Goal: Information Seeking & Learning: Learn about a topic

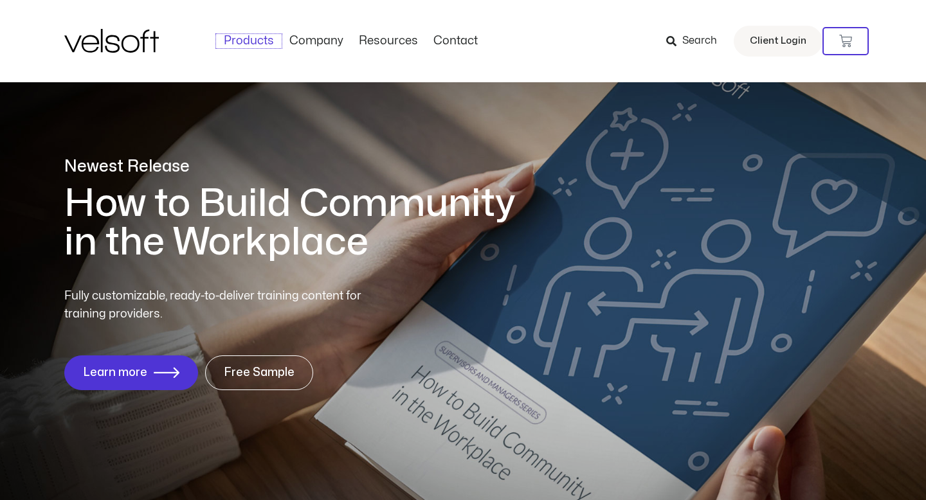
drag, startPoint x: 237, startPoint y: 47, endPoint x: 276, endPoint y: 59, distance: 40.5
click at [237, 47] on link "Products" at bounding box center [249, 41] width 66 height 14
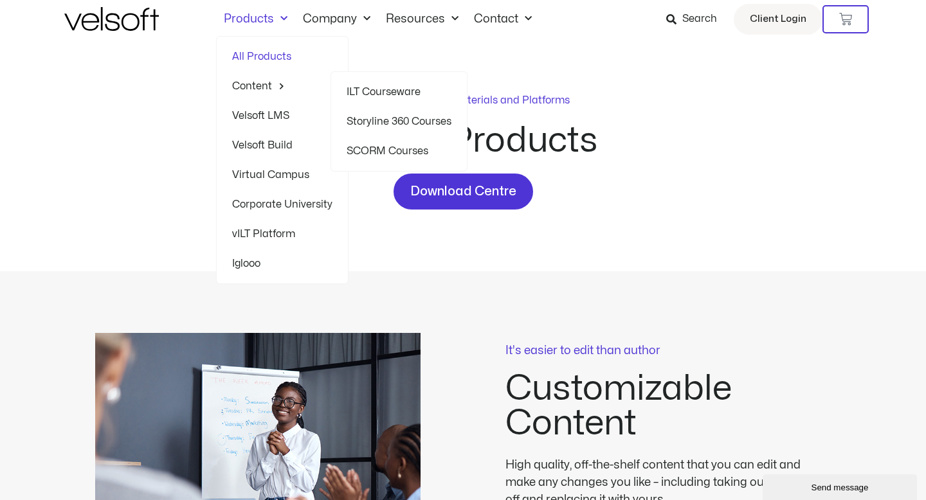
click at [275, 86] on span "Menu" at bounding box center [278, 86] width 13 height 20
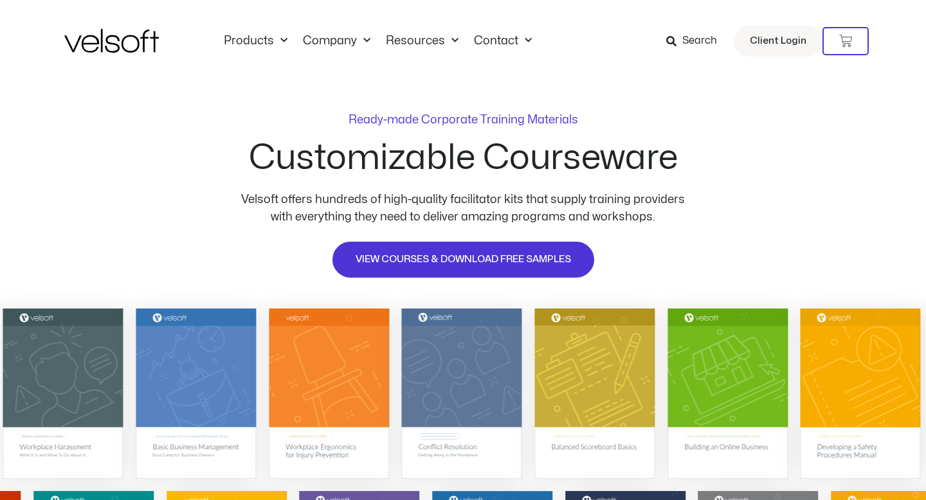
click at [684, 45] on span "Search" at bounding box center [691, 41] width 51 height 17
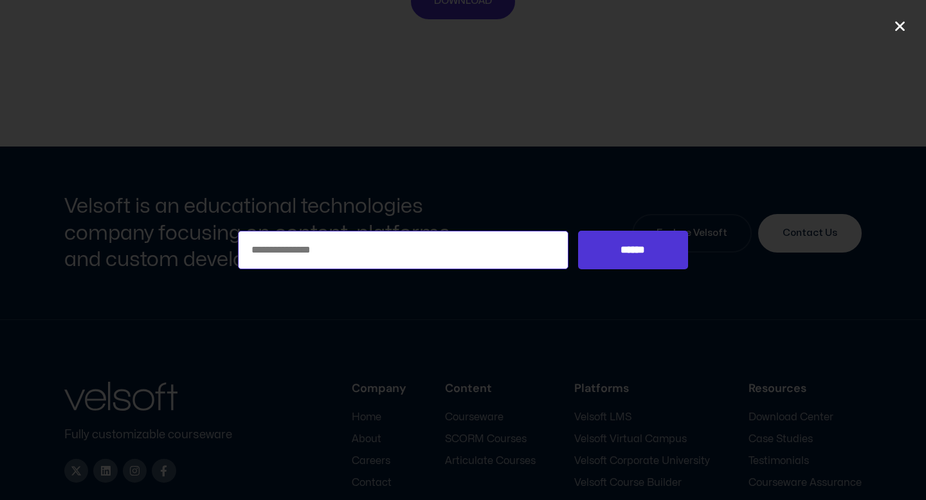
scroll to position [5969, 0]
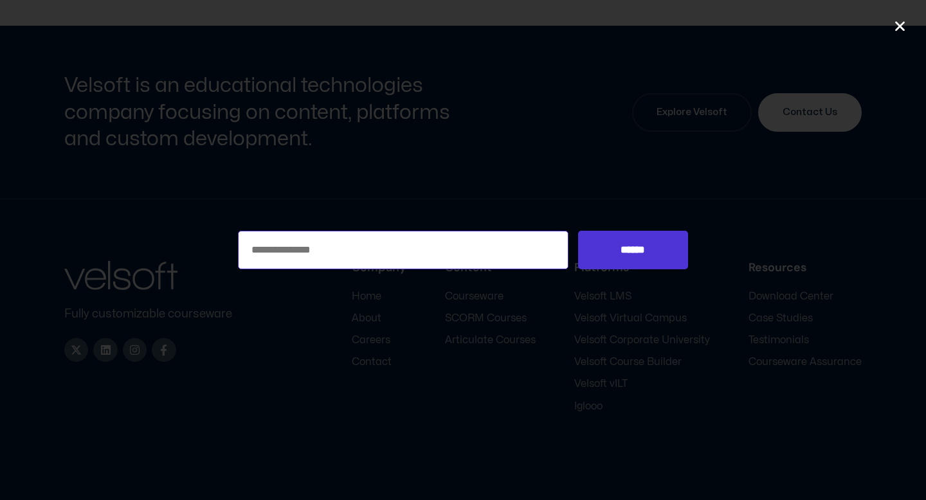
click at [422, 250] on input "Search for:" at bounding box center [403, 250] width 330 height 39
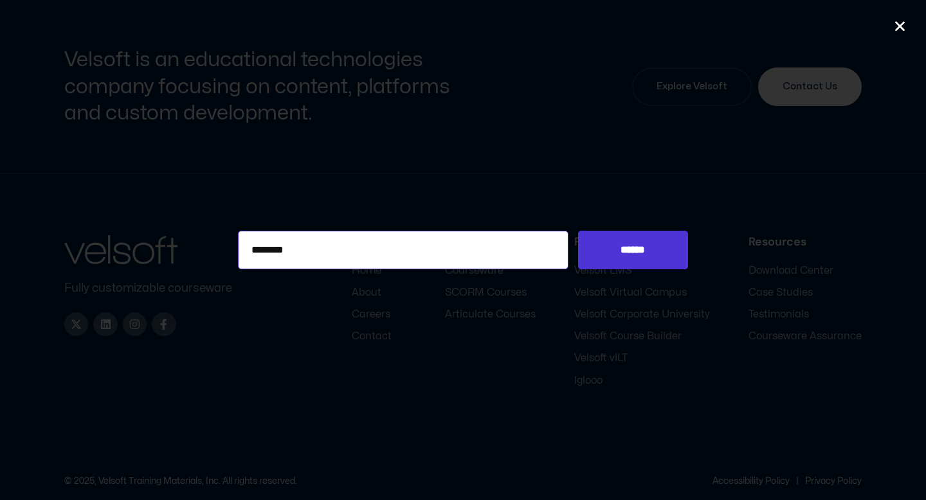
scroll to position [6003, 0]
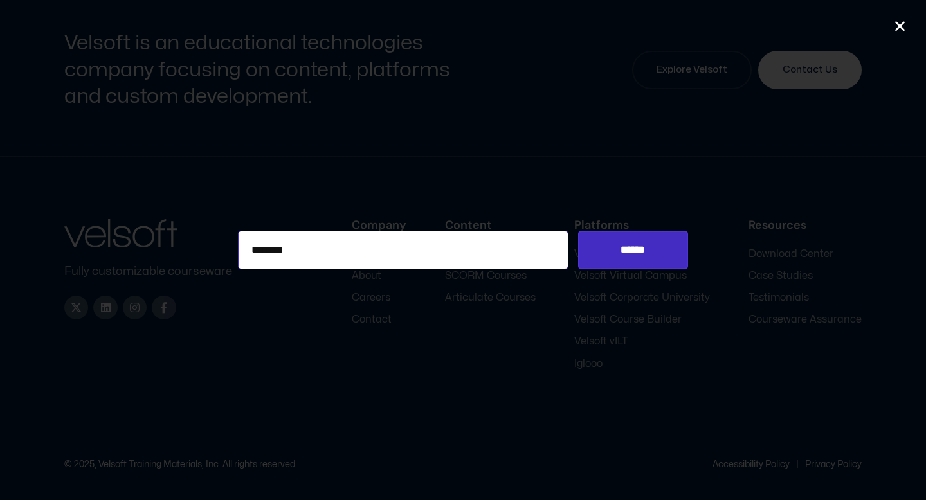
type input "********"
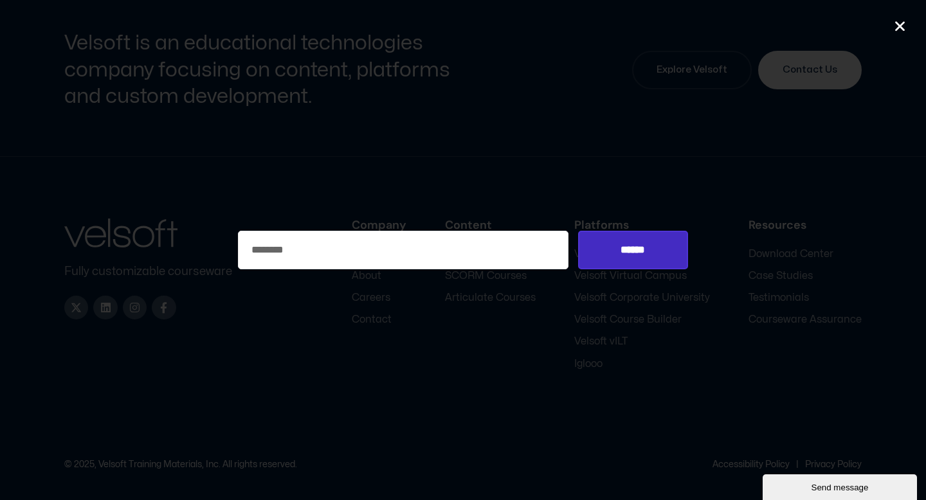
scroll to position [0, 0]
click at [594, 264] on input "******" at bounding box center [633, 250] width 110 height 39
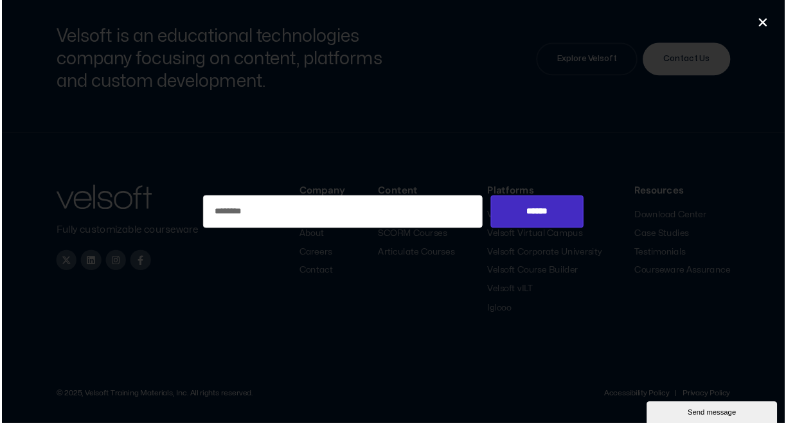
scroll to position [5913, 0]
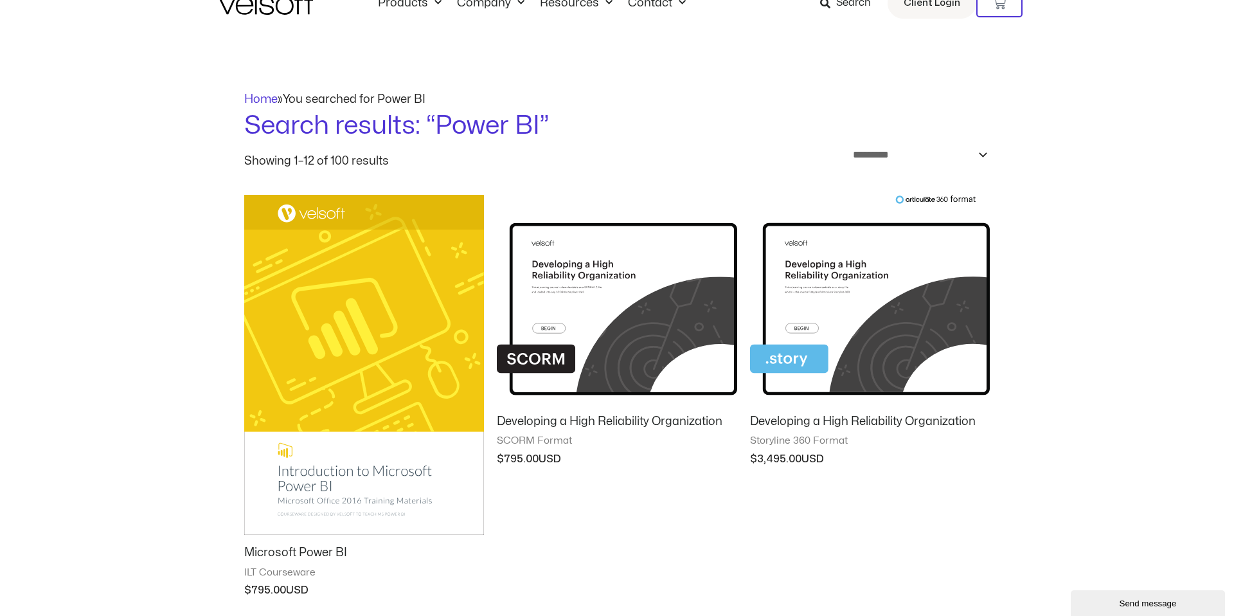
scroll to position [48, 0]
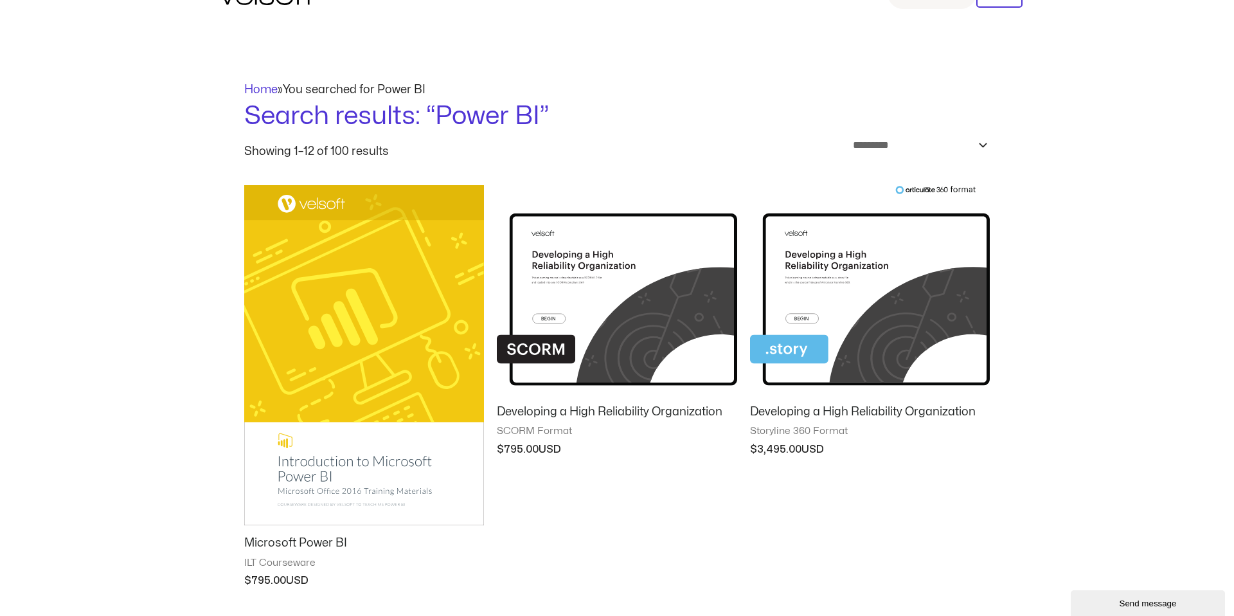
click at [372, 422] on img at bounding box center [364, 355] width 240 height 340
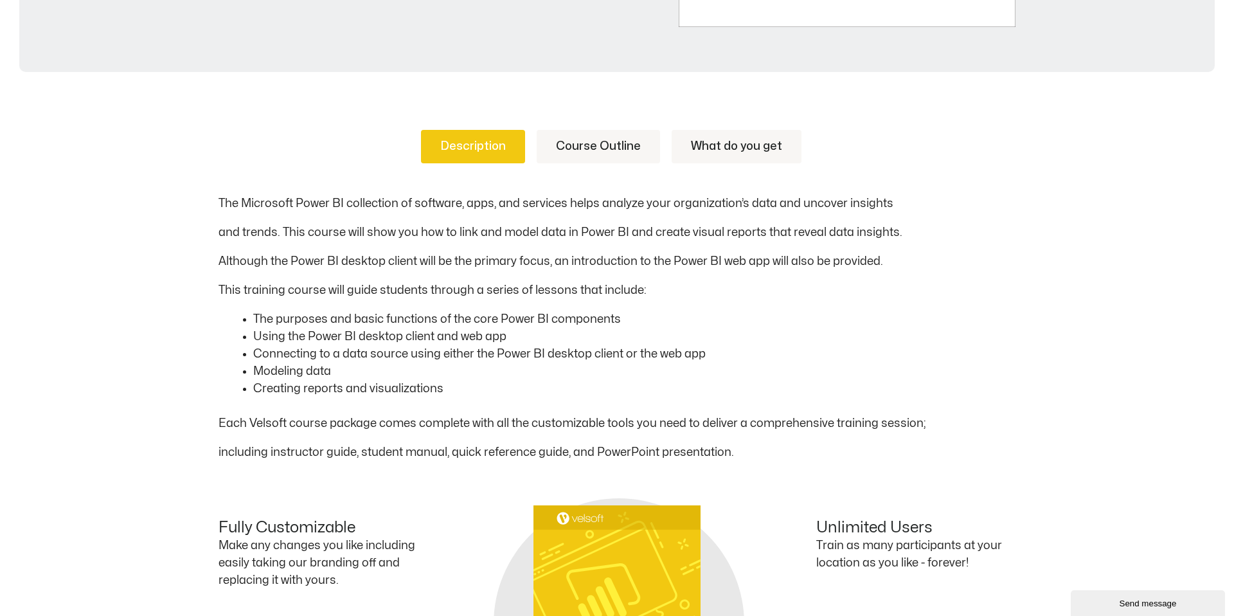
scroll to position [570, 0]
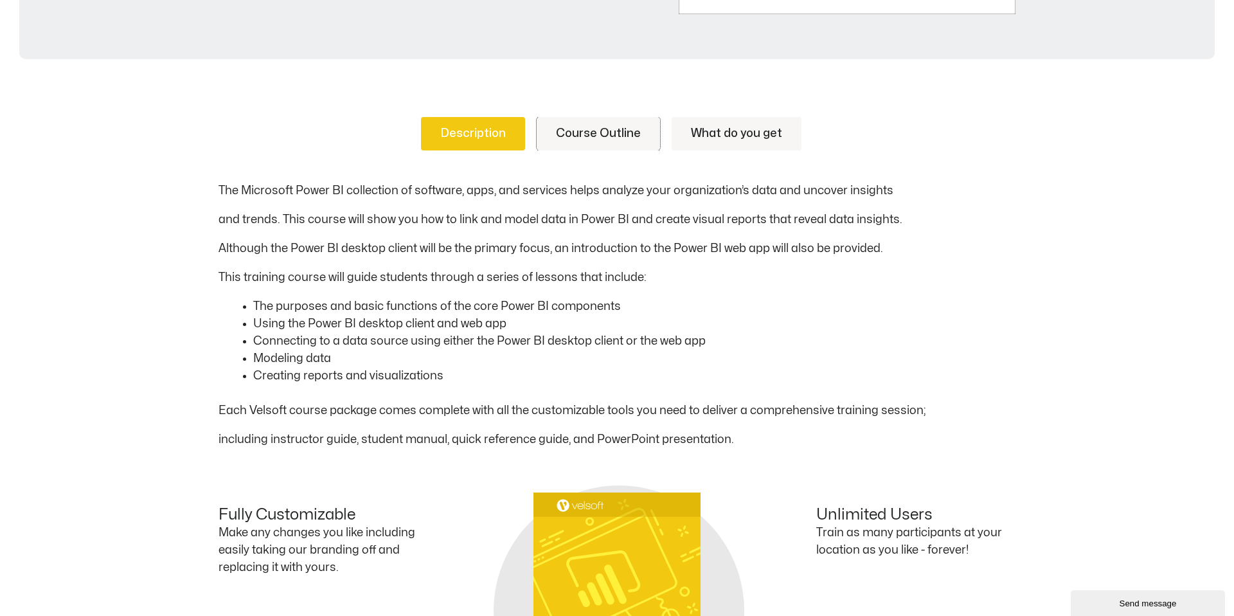
drag, startPoint x: 602, startPoint y: 133, endPoint x: 609, endPoint y: 179, distance: 46.8
click at [602, 133] on link "Course Outline" at bounding box center [598, 133] width 123 height 33
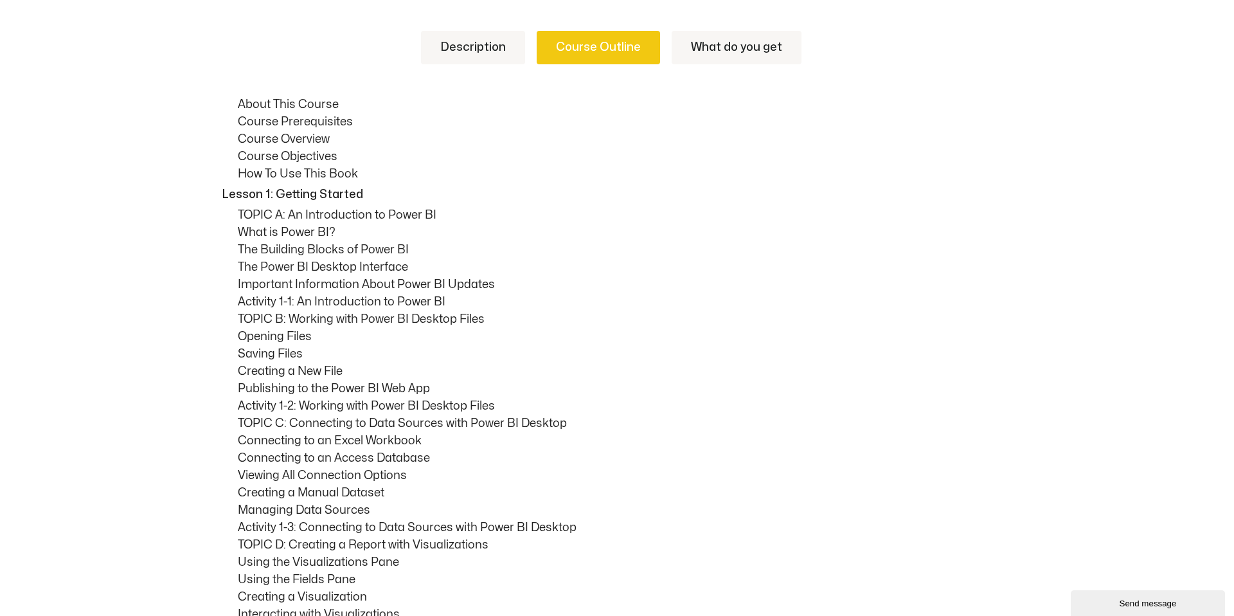
scroll to position [657, 0]
drag, startPoint x: 400, startPoint y: 253, endPoint x: 291, endPoint y: 244, distance: 110.3
click at [287, 243] on p "The Building Blocks of Power BI" at bounding box center [627, 248] width 778 height 17
drag, startPoint x: 332, startPoint y: 265, endPoint x: 307, endPoint y: 264, distance: 25.1
click at [330, 265] on p "The Power BI Desktop Interface" at bounding box center [627, 265] width 778 height 17
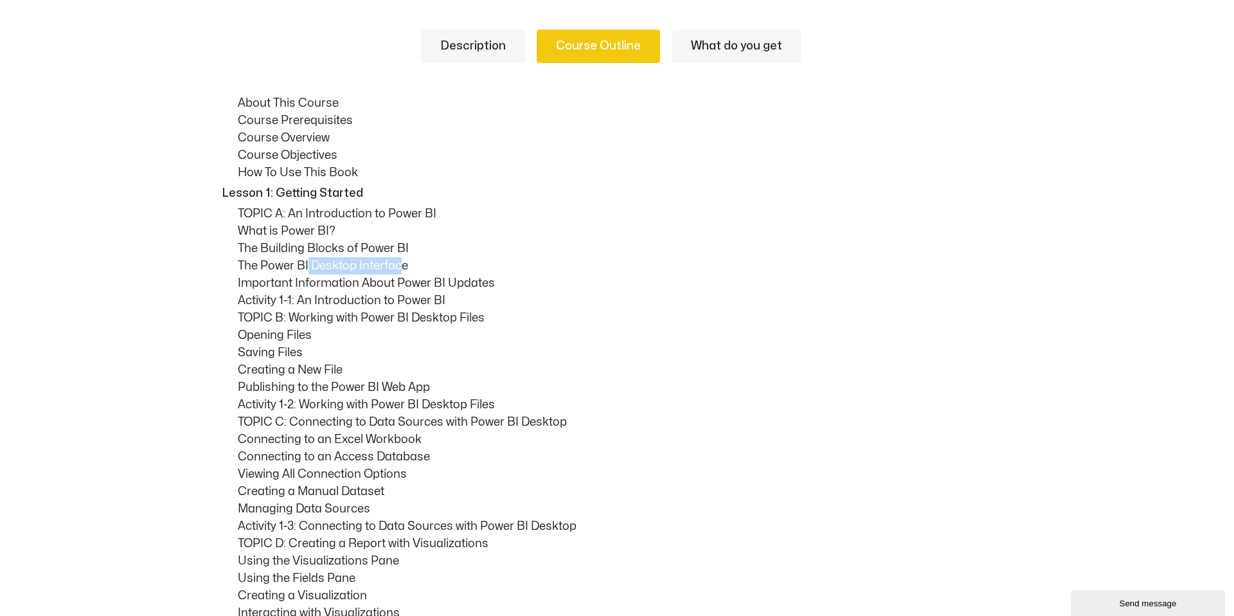
drag, startPoint x: 307, startPoint y: 264, endPoint x: 399, endPoint y: 266, distance: 92.6
click at [399, 266] on p "The Power BI Desktop Interface" at bounding box center [627, 265] width 778 height 17
drag, startPoint x: 327, startPoint y: 281, endPoint x: 456, endPoint y: 305, distance: 131.5
click at [429, 278] on p "Important Information About Power BI Updates" at bounding box center [627, 282] width 778 height 17
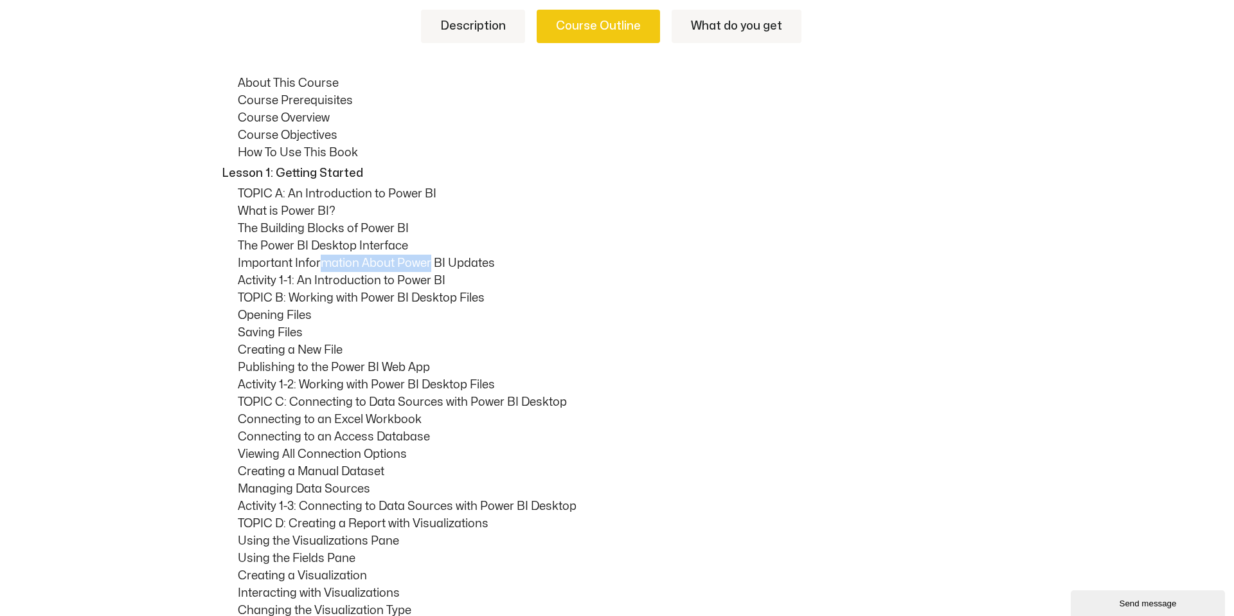
scroll to position [684, 0]
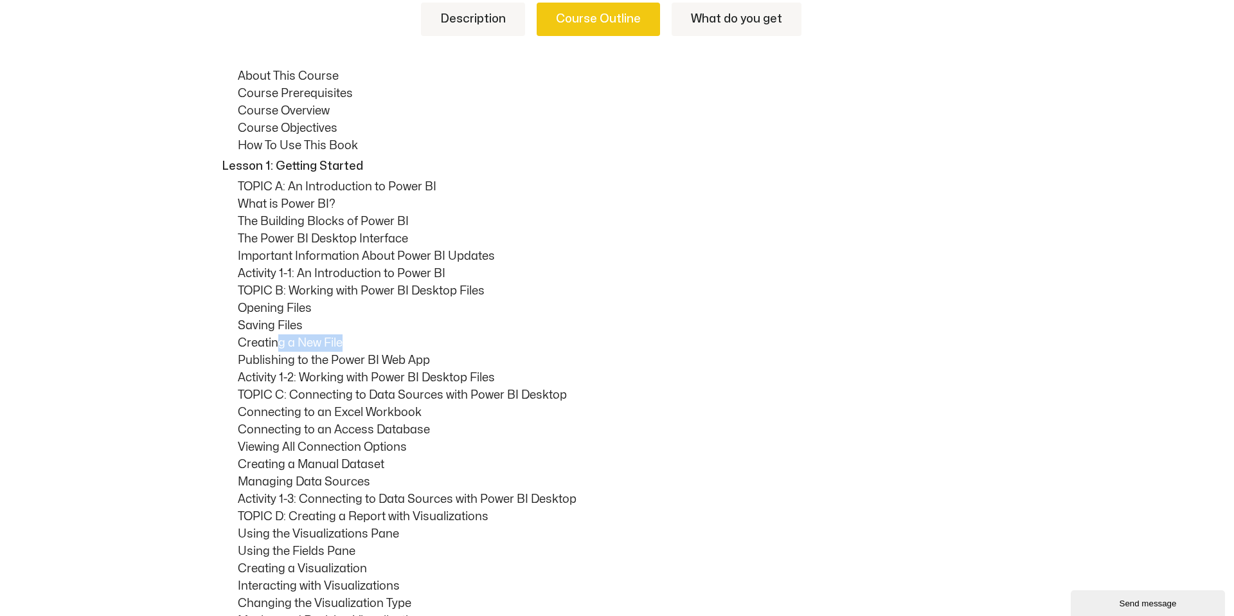
drag, startPoint x: 274, startPoint y: 337, endPoint x: 347, endPoint y: 340, distance: 72.7
click at [347, 340] on p "Creating a New File" at bounding box center [627, 342] width 778 height 17
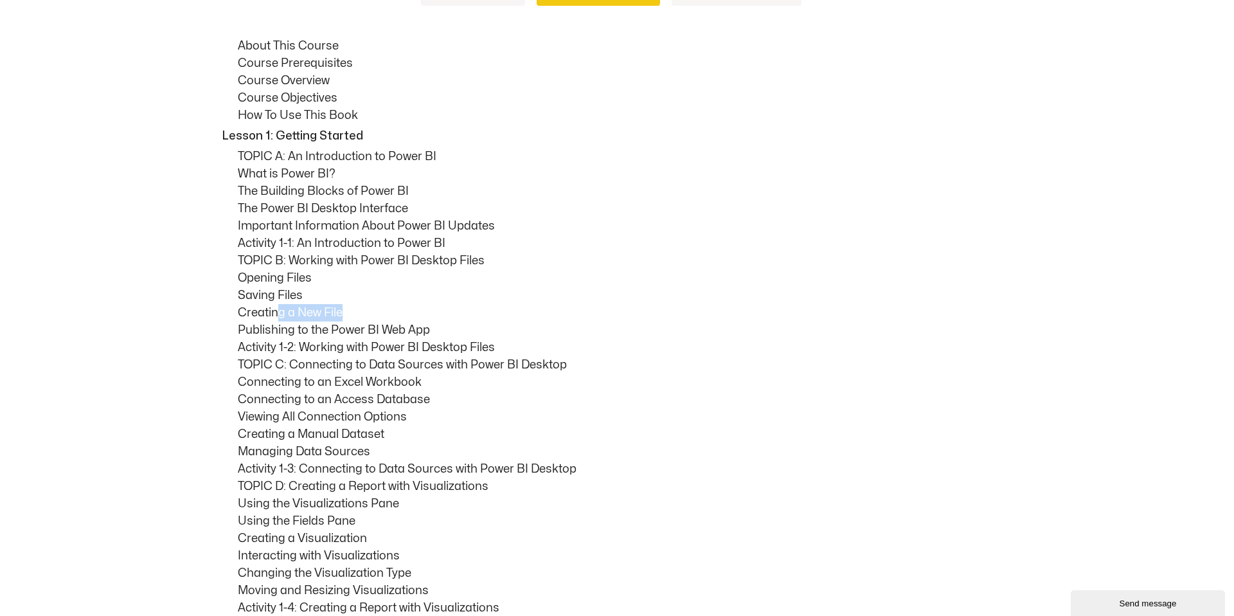
scroll to position [717, 0]
drag, startPoint x: 291, startPoint y: 325, endPoint x: 397, endPoint y: 345, distance: 108.0
click at [405, 325] on p "Publishing to the Power BI Web App" at bounding box center [627, 327] width 778 height 17
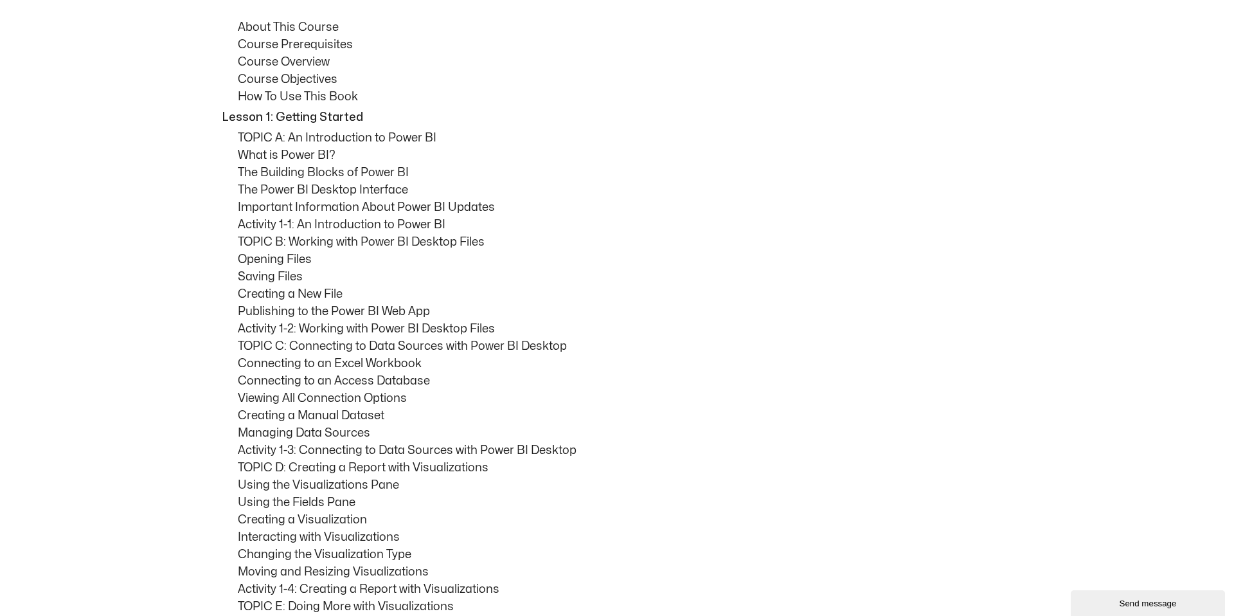
drag, startPoint x: 257, startPoint y: 354, endPoint x: 362, endPoint y: 363, distance: 105.2
drag, startPoint x: 318, startPoint y: 350, endPoint x: 564, endPoint y: 348, distance: 246.9
click at [564, 348] on p "TOPIC C: Connecting to Data Sources with Power BI Desktop" at bounding box center [627, 345] width 778 height 17
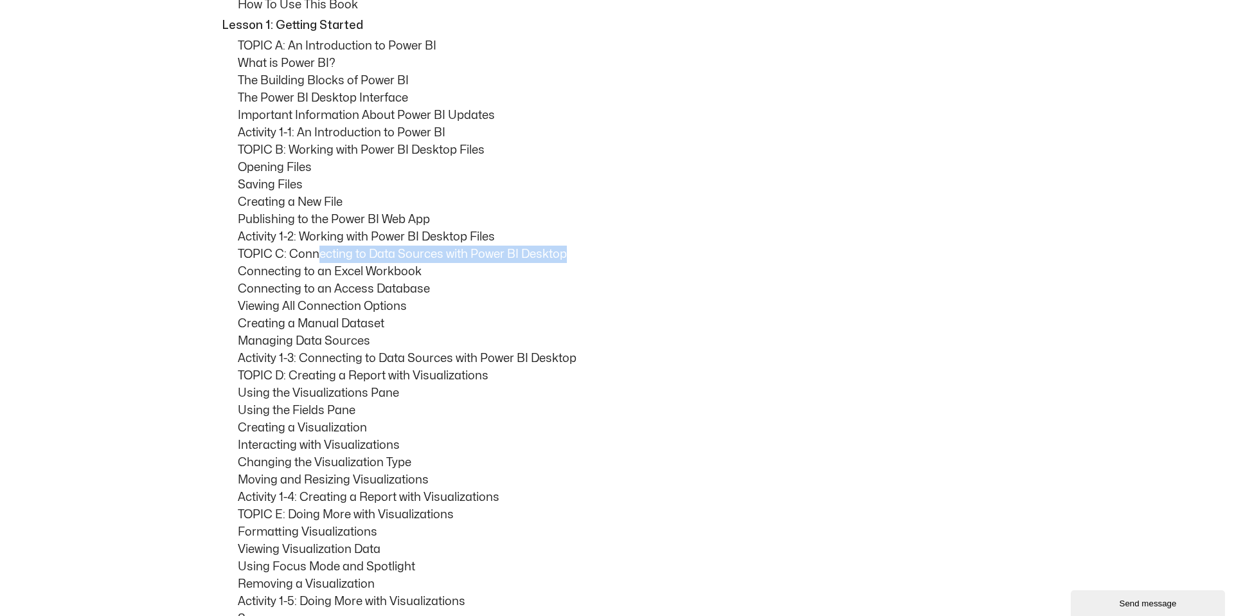
scroll to position [826, 0]
drag, startPoint x: 305, startPoint y: 372, endPoint x: 525, endPoint y: 370, distance: 219.9
click at [525, 370] on p "TOPIC D: Creating a Report with Visualizations" at bounding box center [627, 374] width 778 height 17
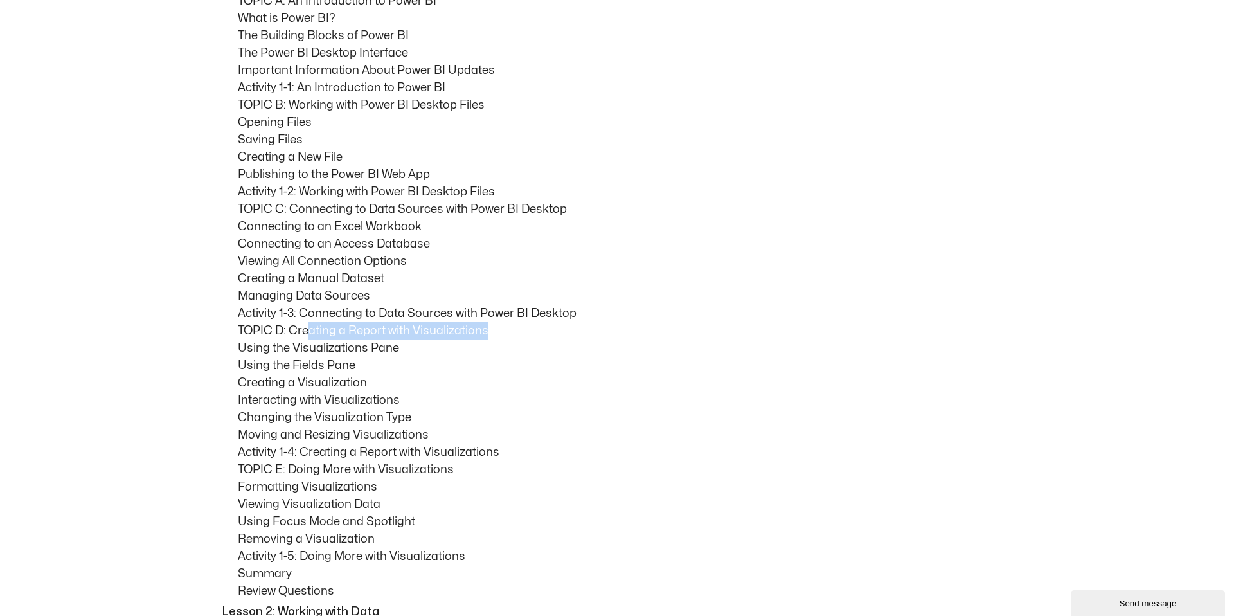
scroll to position [872, 0]
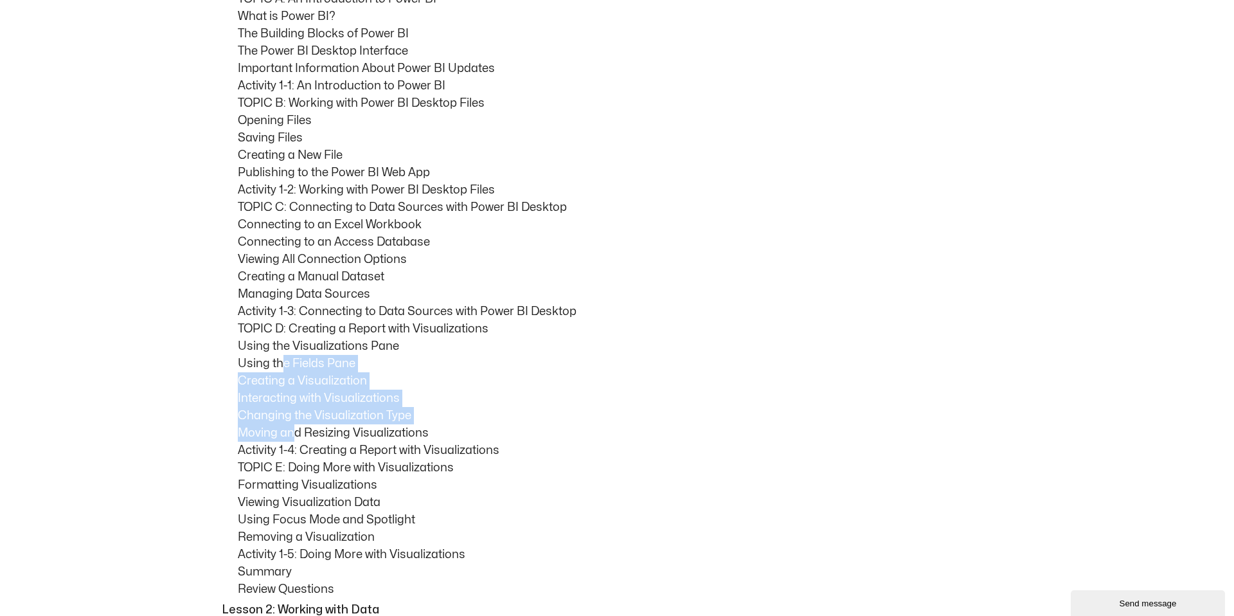
drag, startPoint x: 282, startPoint y: 357, endPoint x: 297, endPoint y: 425, distance: 69.1
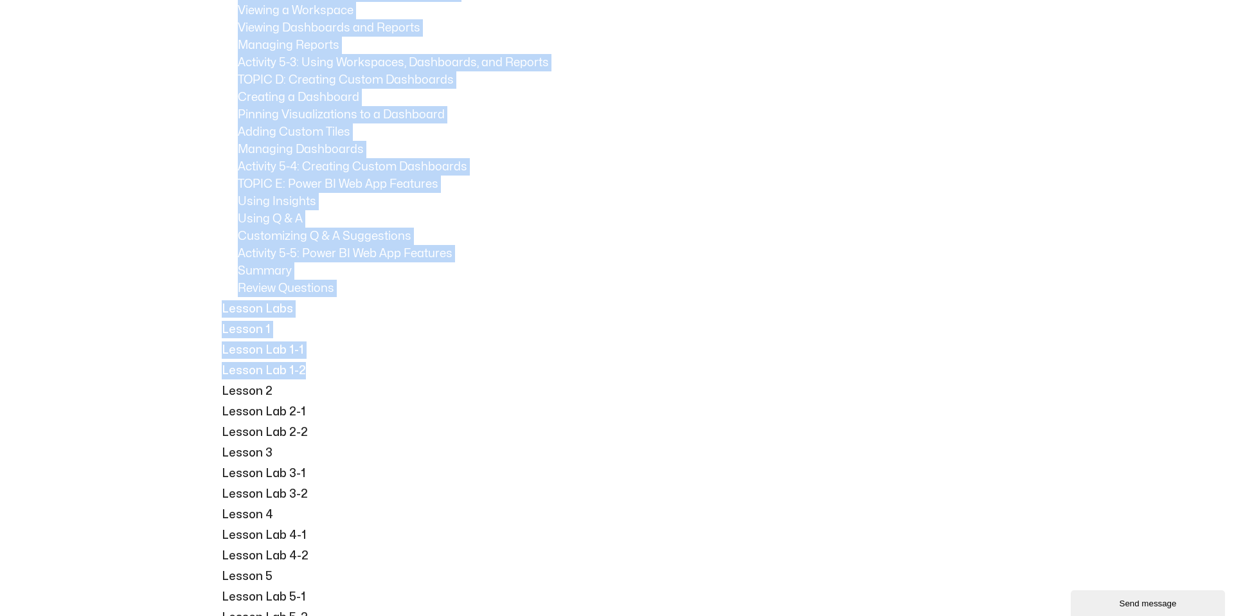
scroll to position [3135, 0]
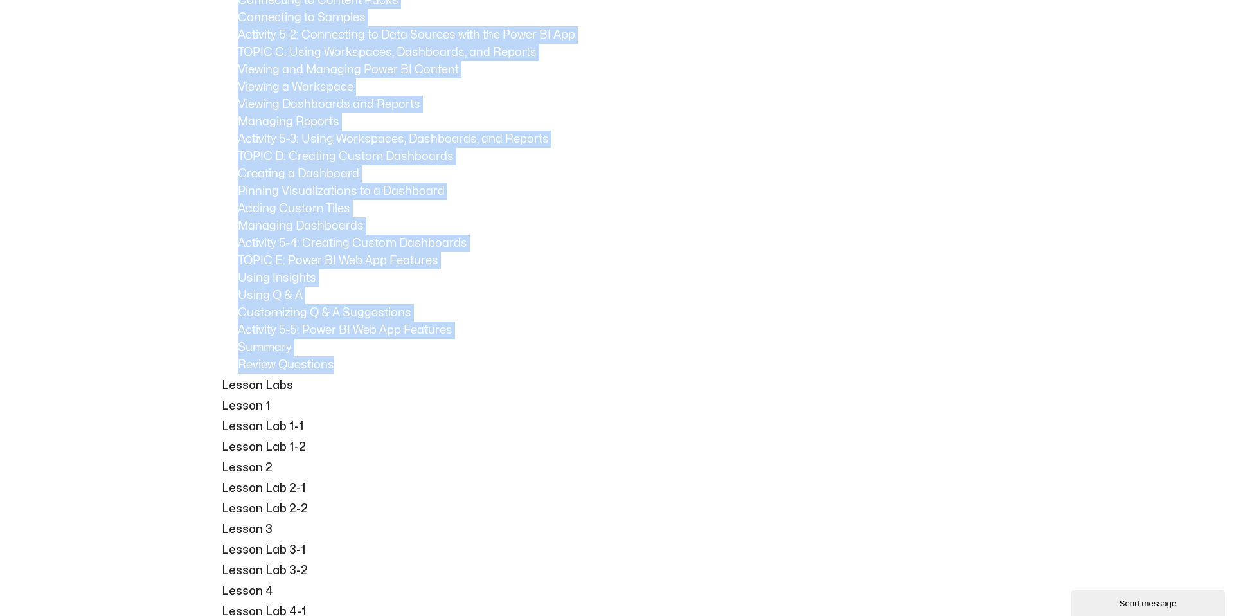
drag, startPoint x: 241, startPoint y: 358, endPoint x: 330, endPoint y: 365, distance: 89.6
copy div "About This Course Course Prerequisites Course Overview Course Objectives How To…"
